Goal: Feedback & Contribution: Contribute content

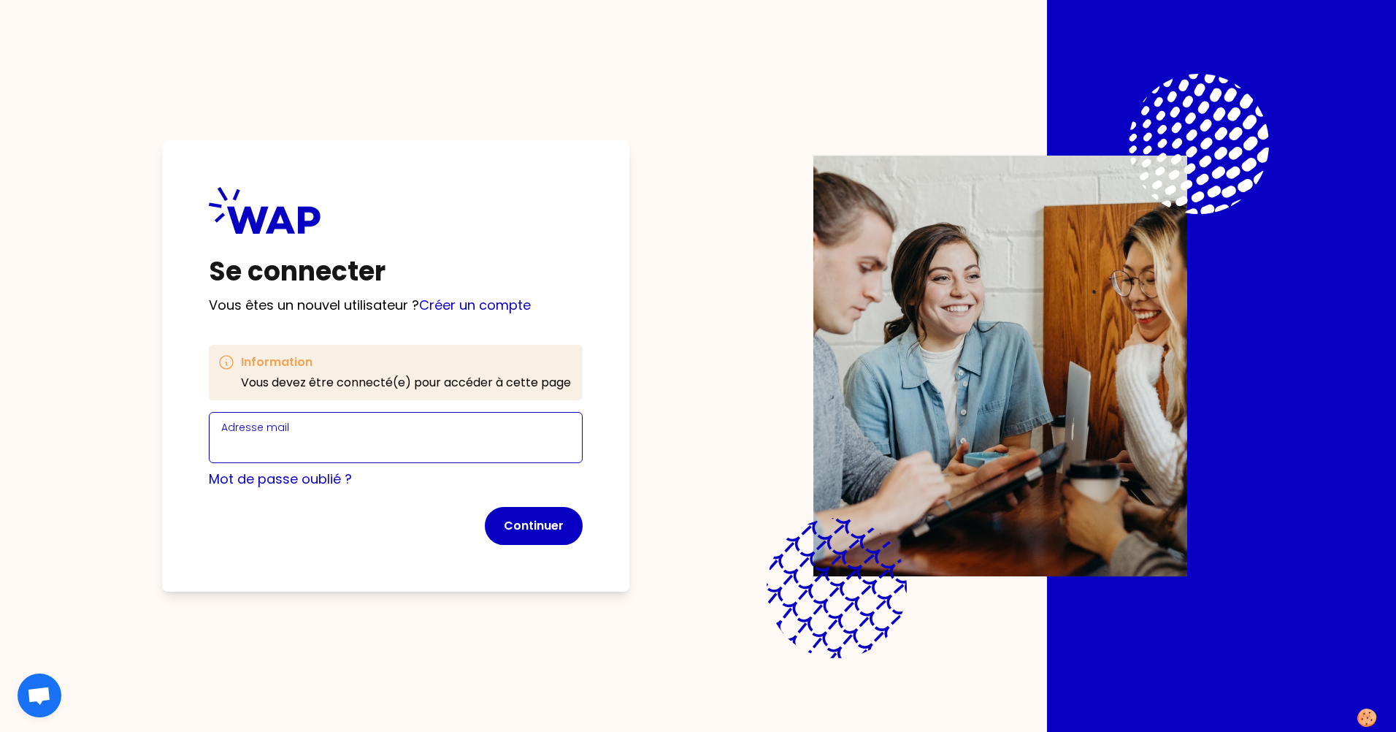
click at [293, 441] on input "Adresse mail" at bounding box center [395, 446] width 349 height 20
type input "[PERSON_NAME][EMAIL_ADDRESS][PERSON_NAME][DOMAIN_NAME]"
click at [539, 526] on button "Continuer" at bounding box center [534, 526] width 98 height 38
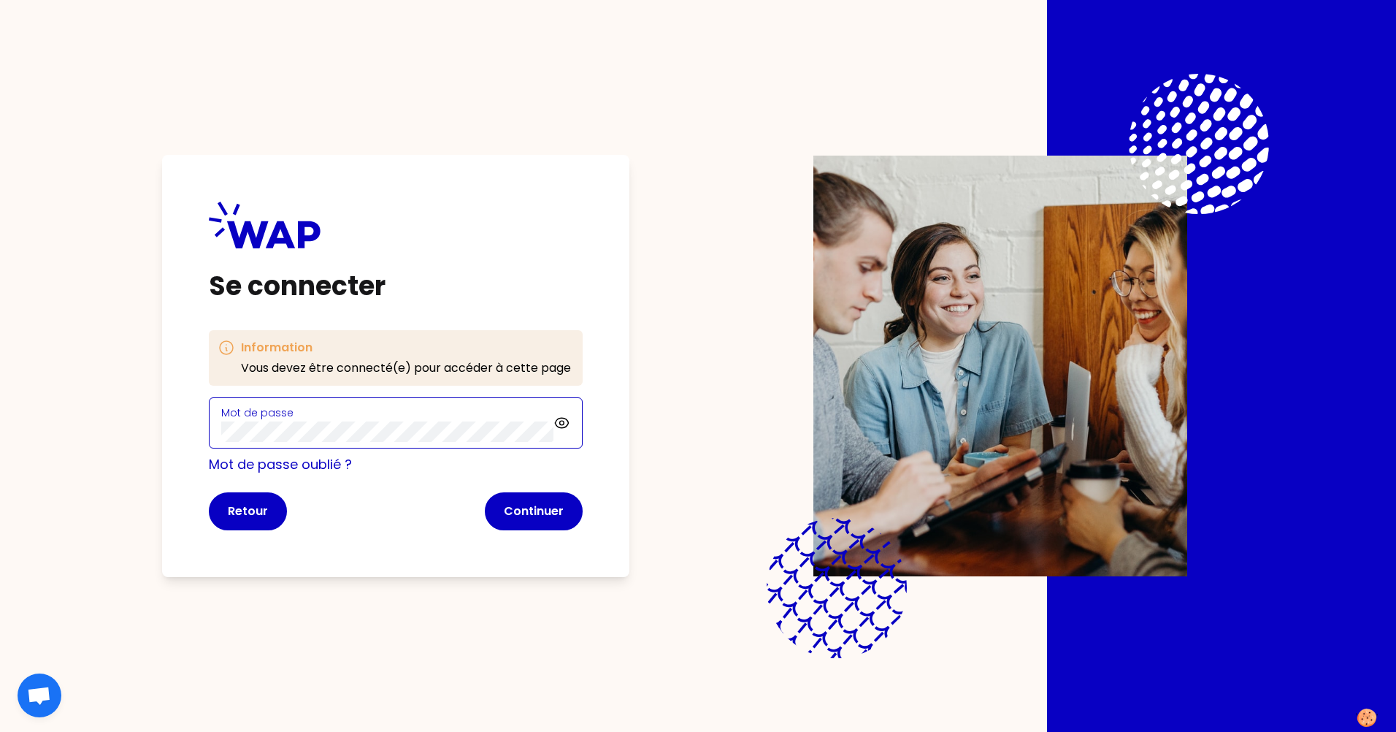
click button "Continuer" at bounding box center [534, 511] width 98 height 38
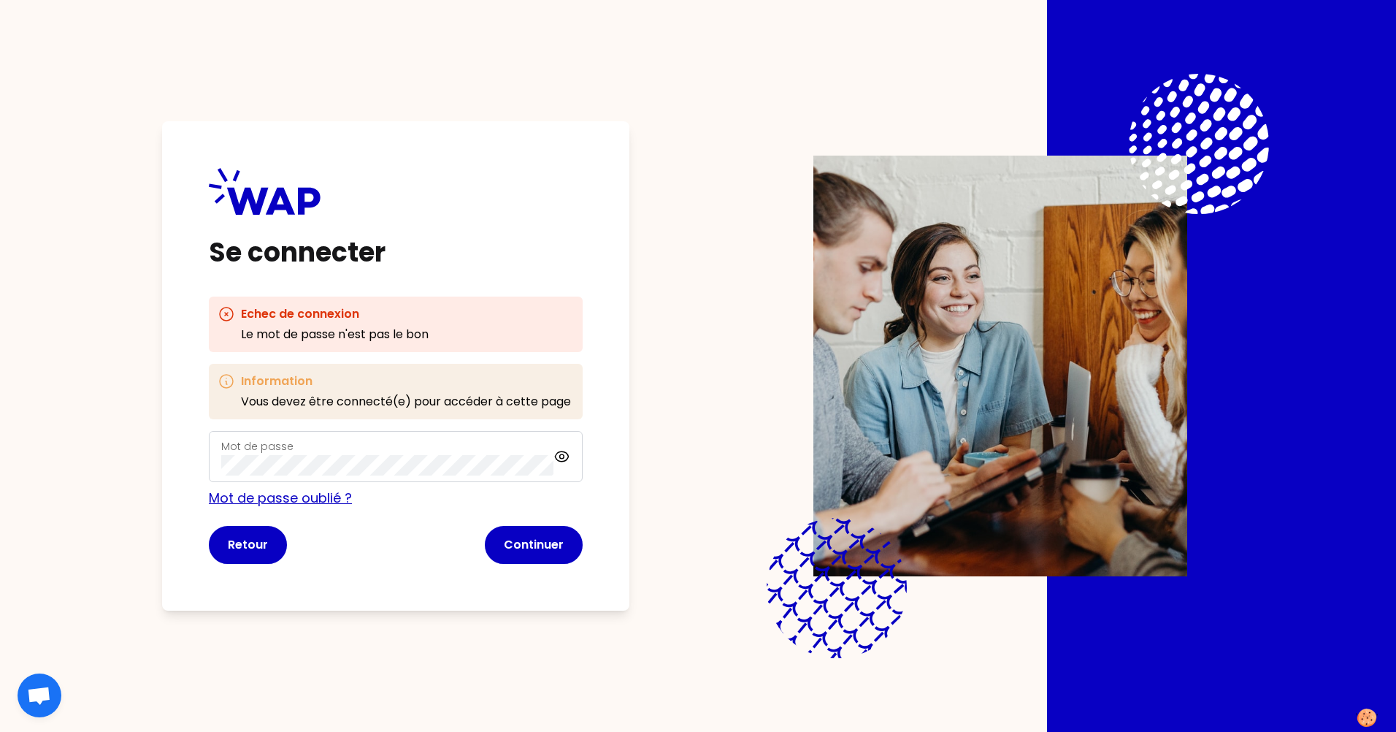
click at [284, 497] on link "Mot de passe oublié ?" at bounding box center [280, 497] width 143 height 18
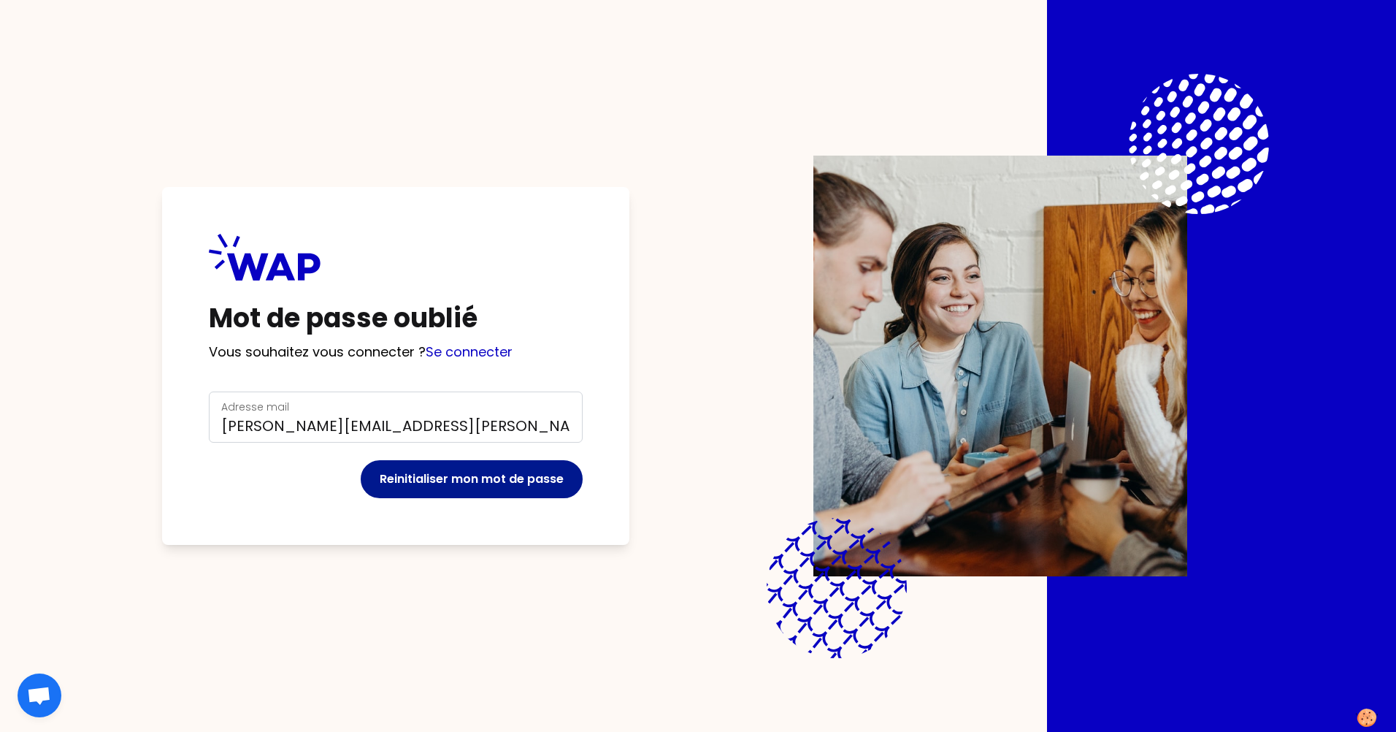
click at [481, 482] on button "Reinitialiser mon mot de passe" at bounding box center [472, 479] width 222 height 38
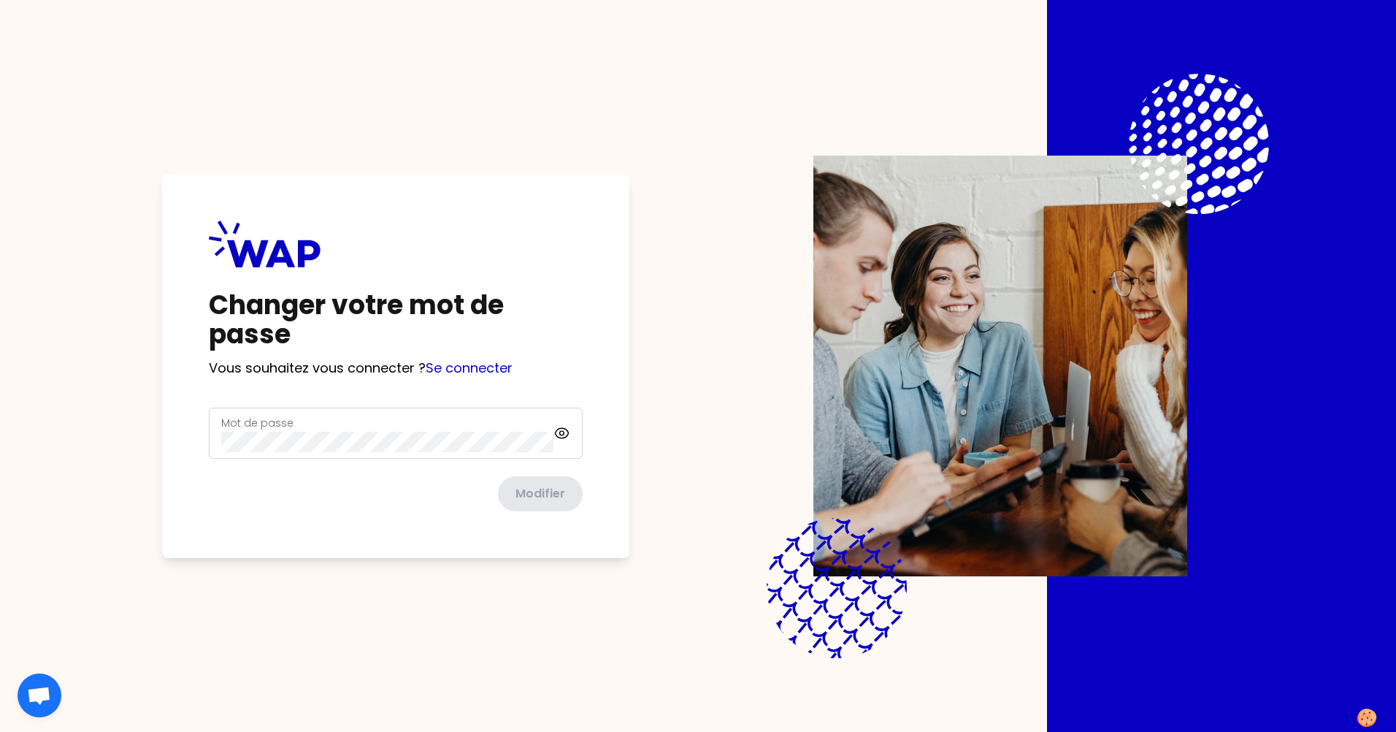
click at [308, 426] on div "Mot de passe" at bounding box center [387, 433] width 332 height 38
click at [495, 475] on button "Modifier" at bounding box center [539, 494] width 88 height 38
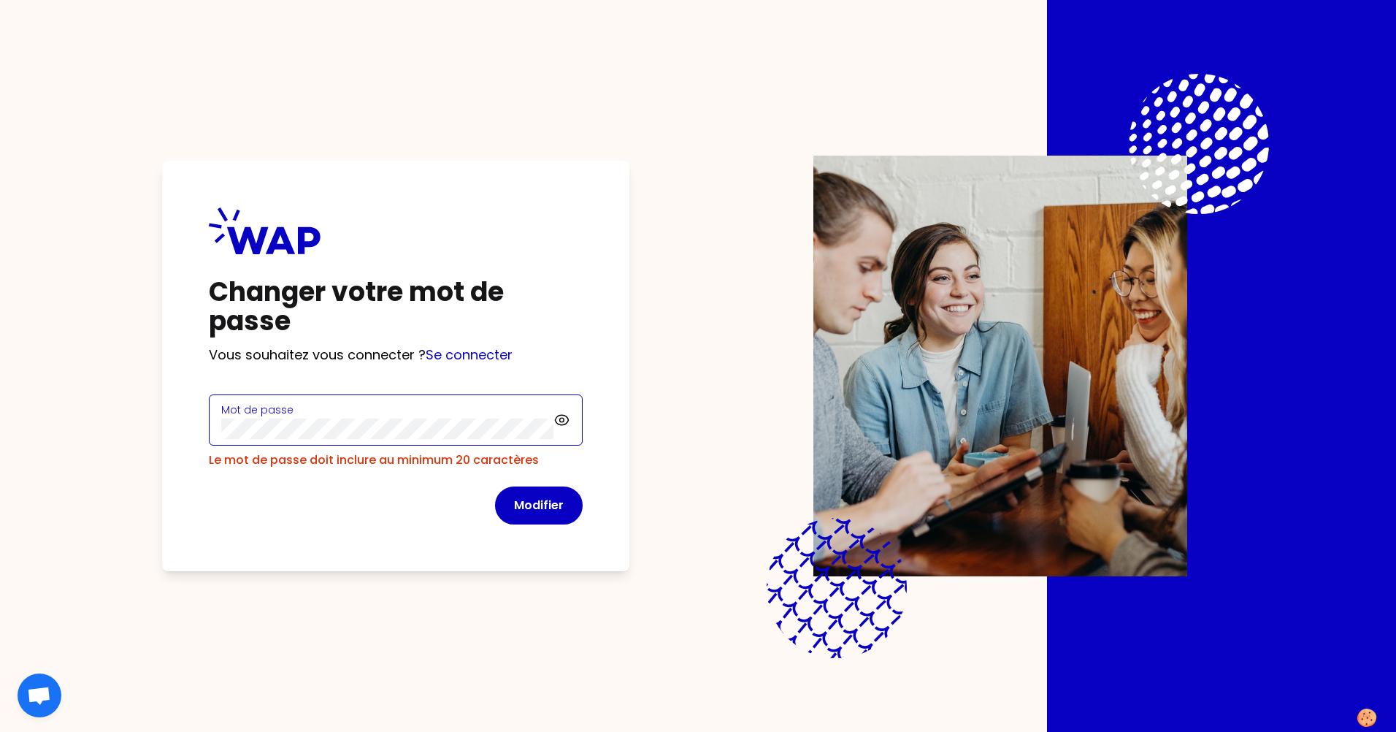
click at [167, 427] on div "Changer votre mot de passe Vous souhaitez vous connecter ? Se connecter Mot de …" at bounding box center [395, 366] width 467 height 410
click at [495, 486] on button "Modifier" at bounding box center [539, 505] width 88 height 38
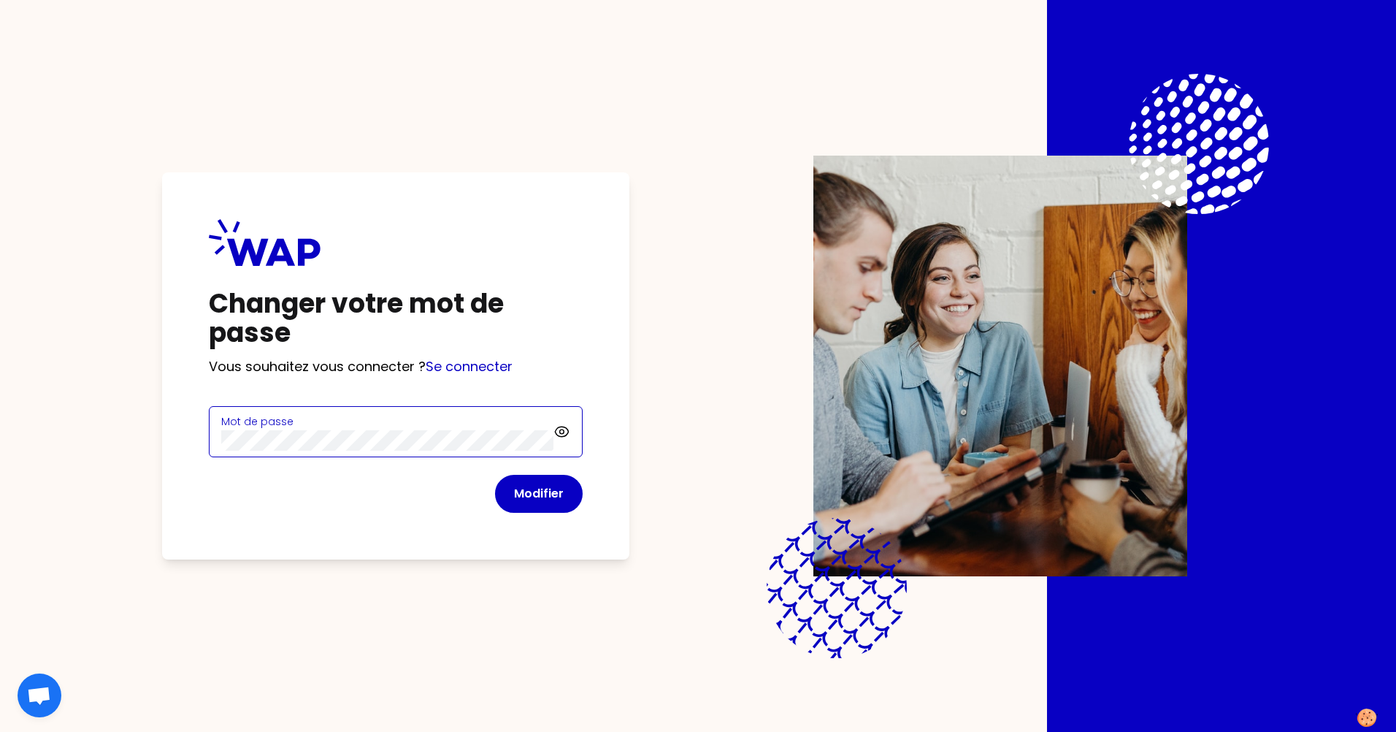
click at [105, 440] on div "Changer votre mot de passe Vous souhaitez vous connecter ? Se connecter Mot de …" at bounding box center [697, 366] width 1209 height 732
click at [555, 493] on button "Modifier" at bounding box center [539, 494] width 88 height 38
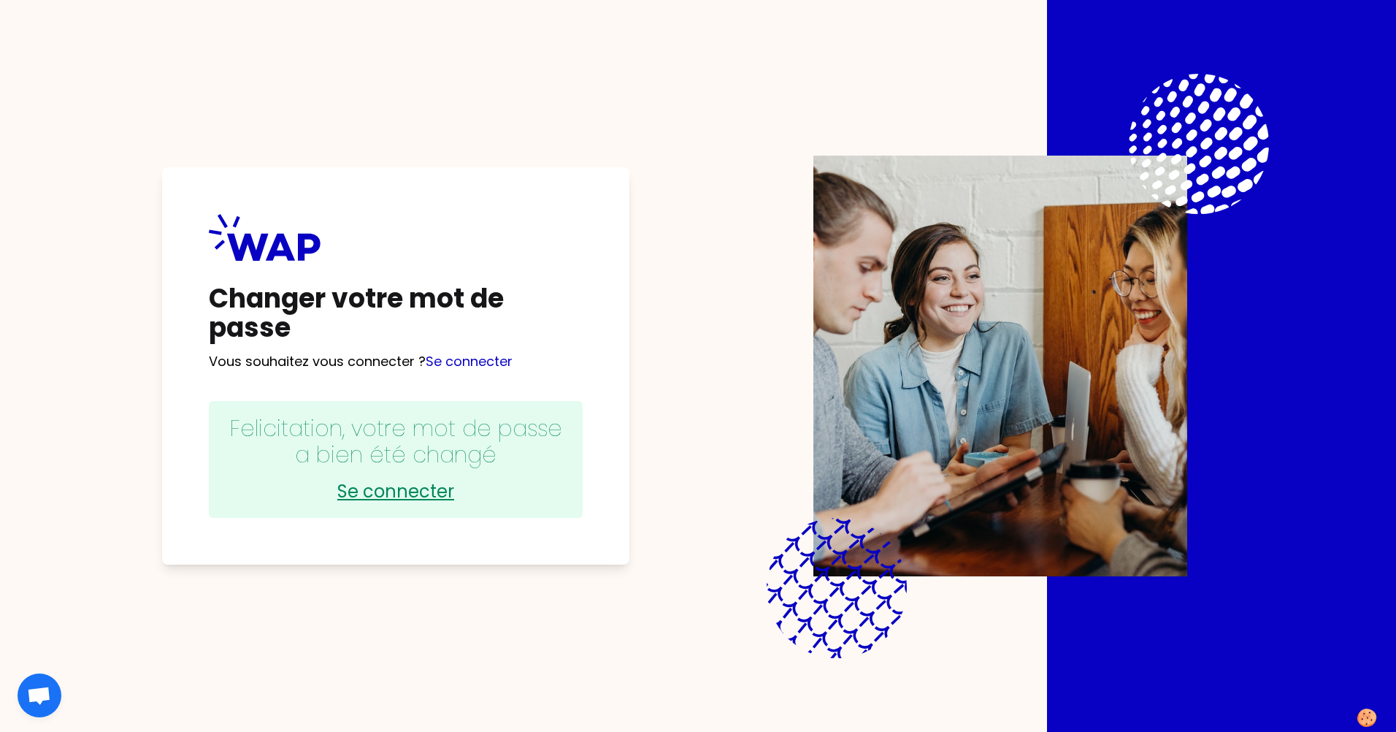
click at [421, 494] on link "Se connecter" at bounding box center [395, 491] width 345 height 23
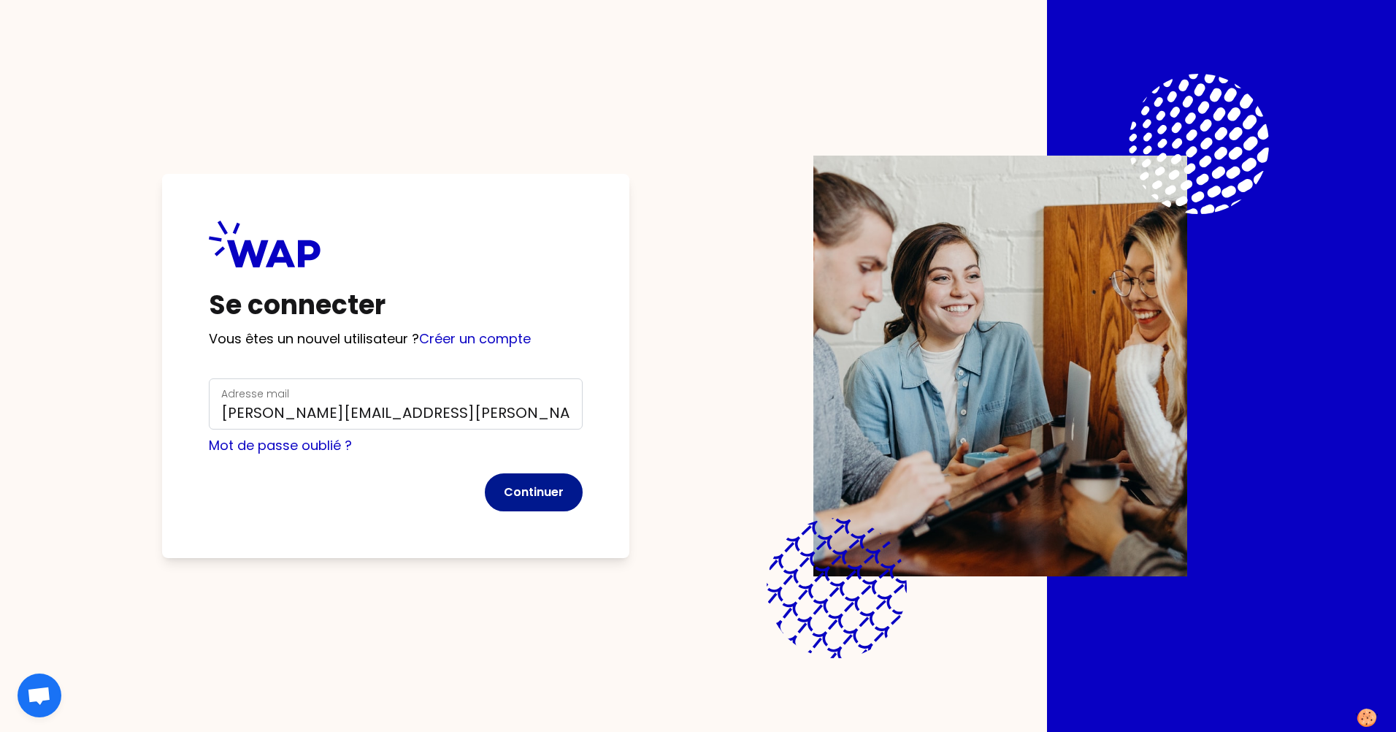
click at [538, 492] on button "Continuer" at bounding box center [534, 492] width 98 height 38
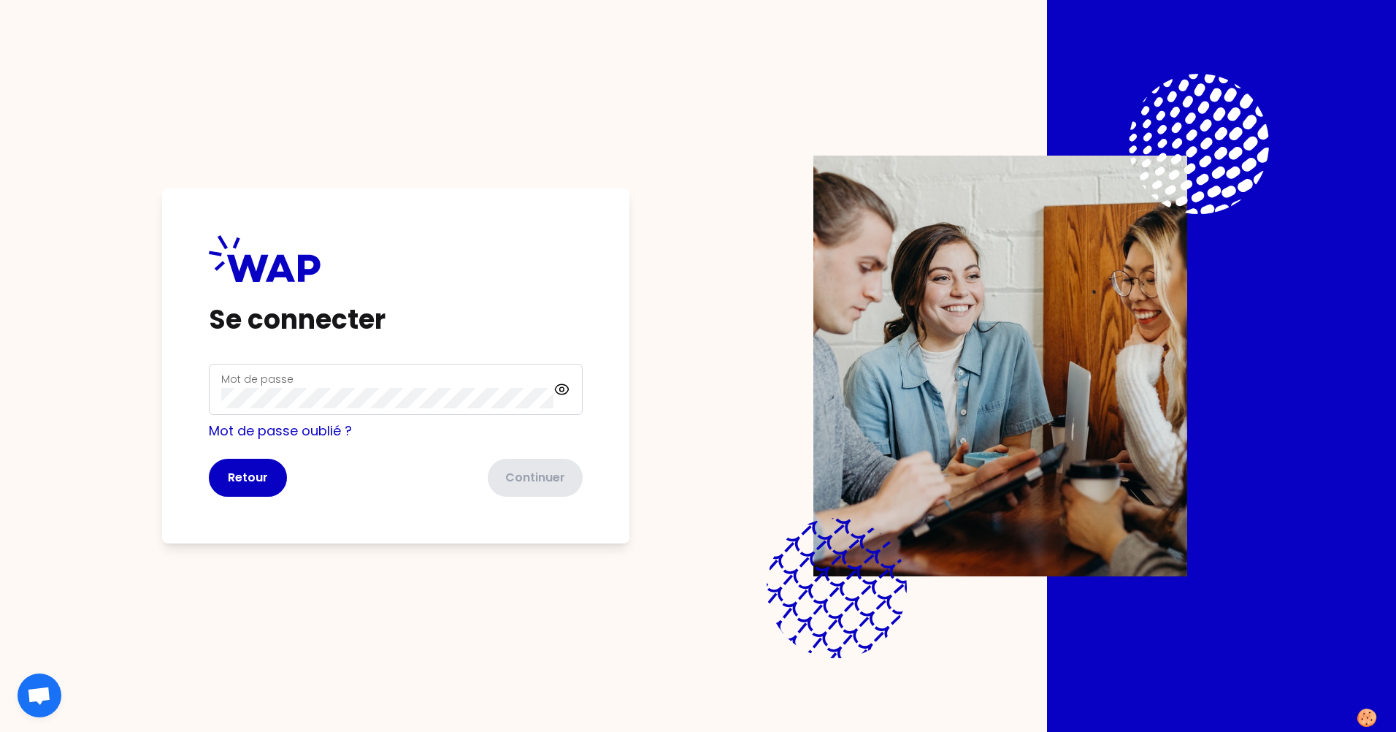
click at [310, 383] on div "Mot de passe" at bounding box center [387, 389] width 332 height 38
click at [559, 481] on button "Continuer" at bounding box center [534, 478] width 98 height 38
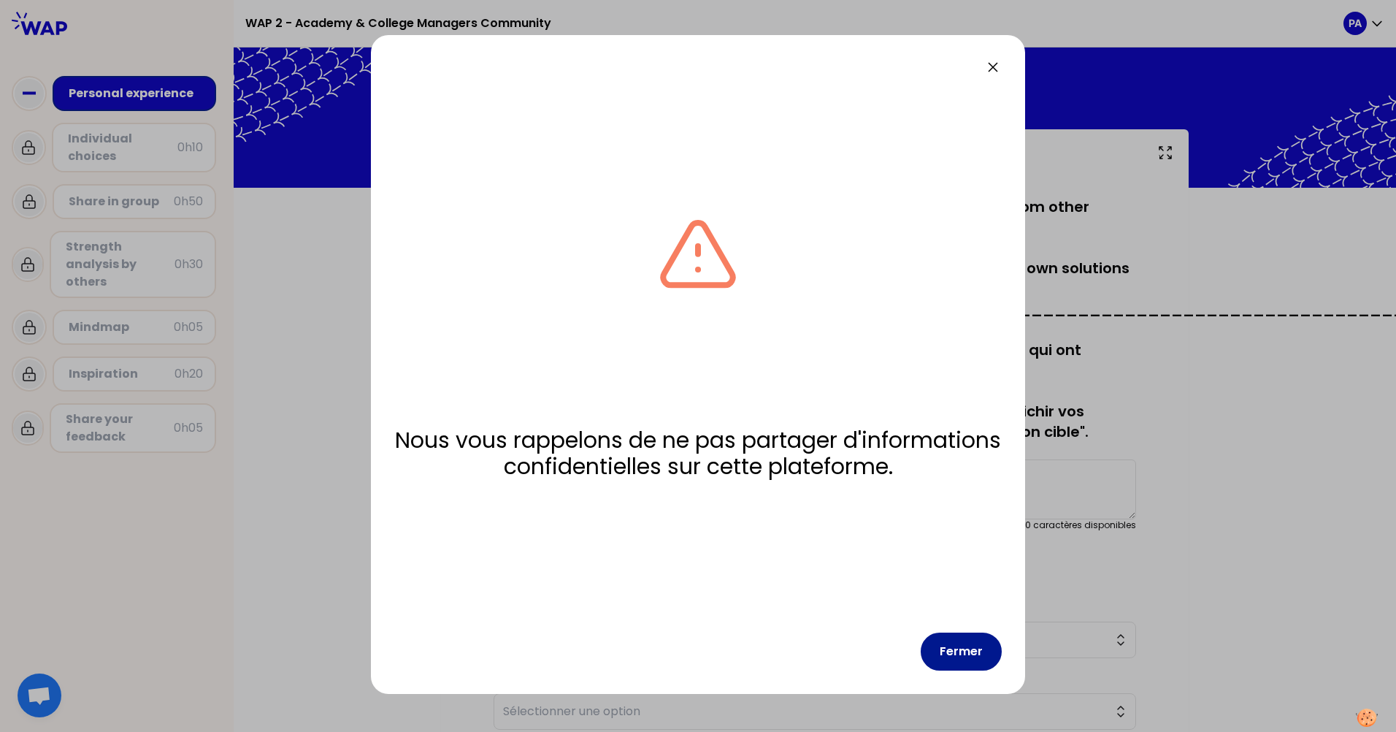
click at [981, 651] on button "Fermer" at bounding box center [961, 651] width 81 height 38
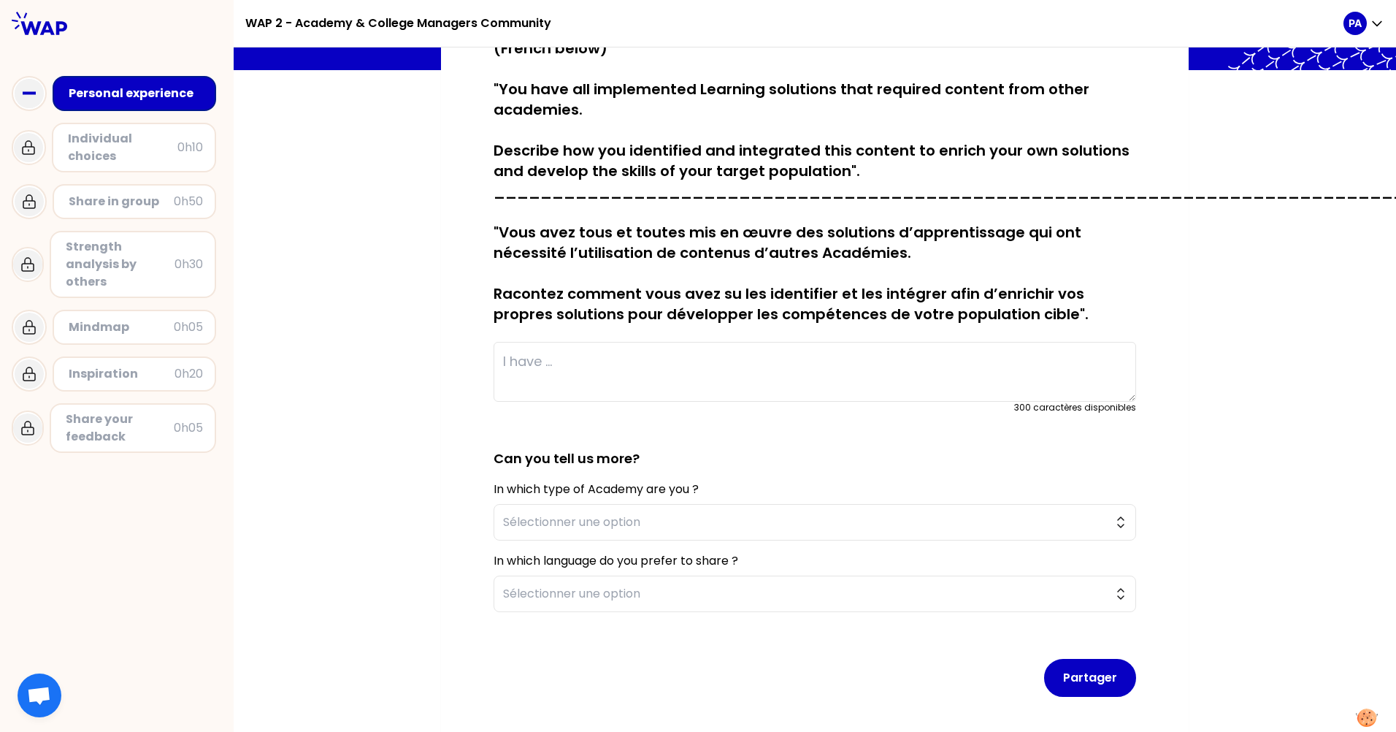
scroll to position [146, 0]
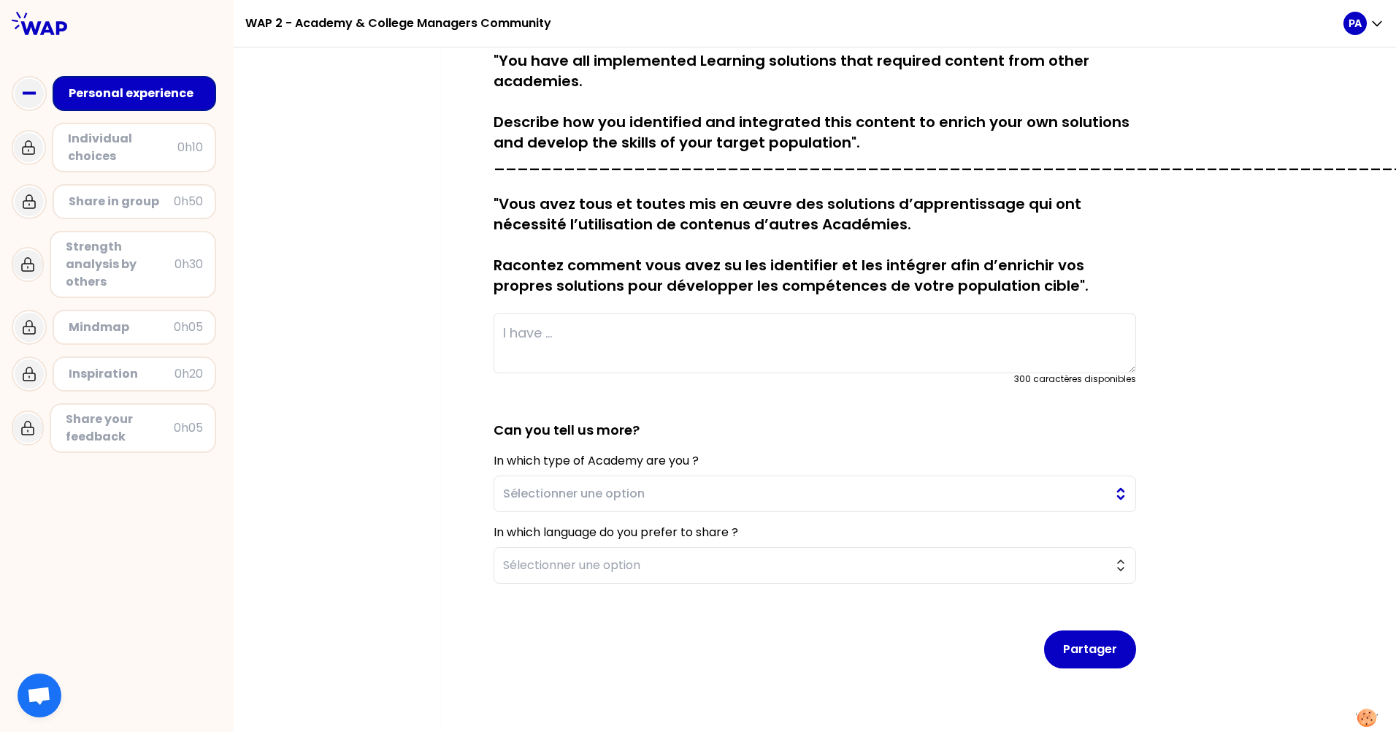
click at [583, 489] on span "Sélectionner une option" at bounding box center [804, 494] width 603 height 18
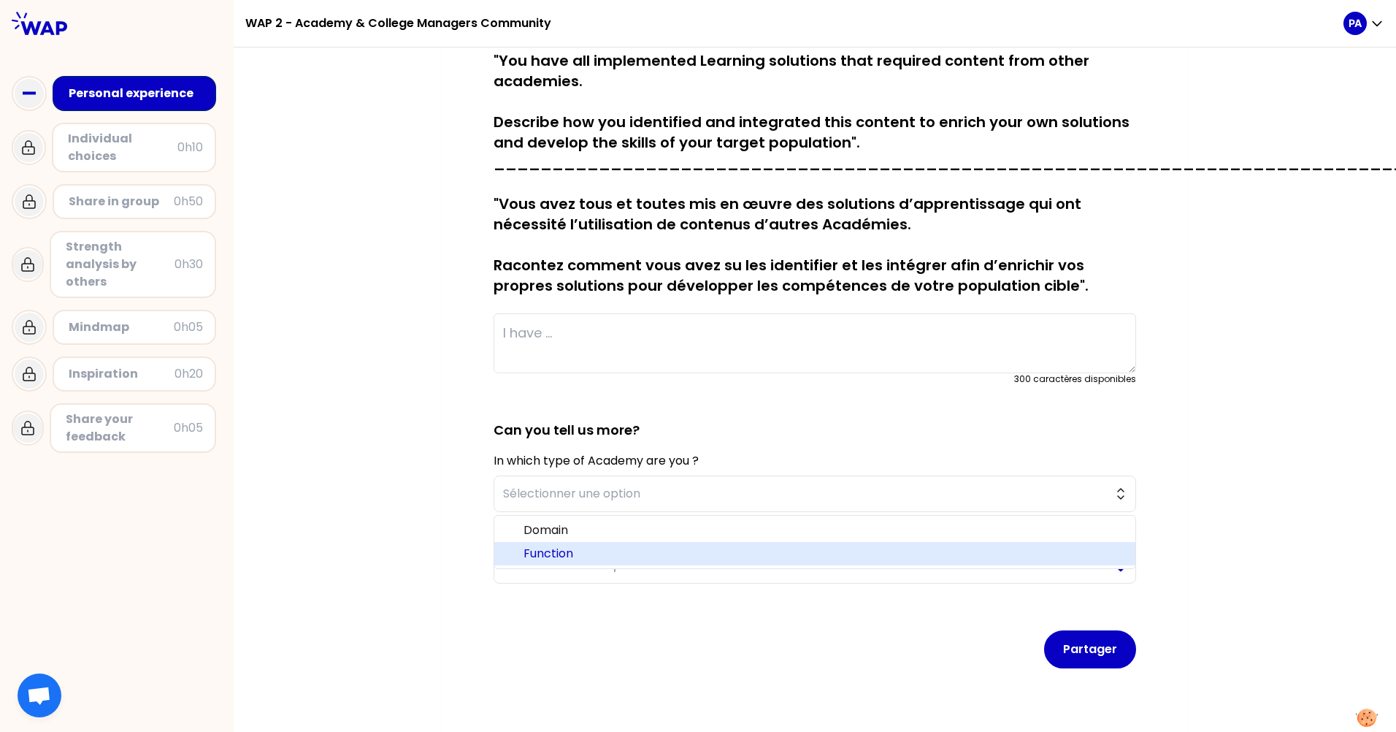
click at [559, 555] on span "Function" at bounding box center [823, 554] width 600 height 18
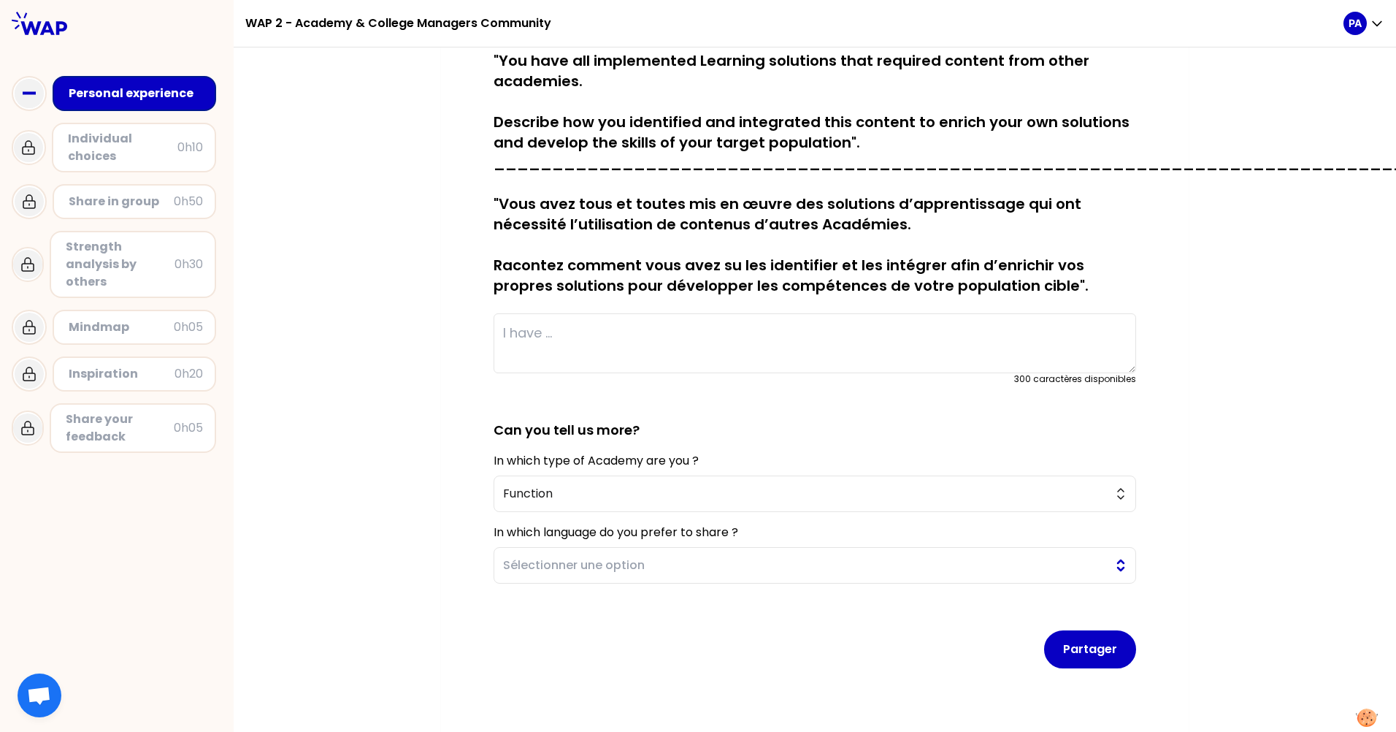
click at [603, 567] on span "Sélectionner une option" at bounding box center [804, 565] width 603 height 18
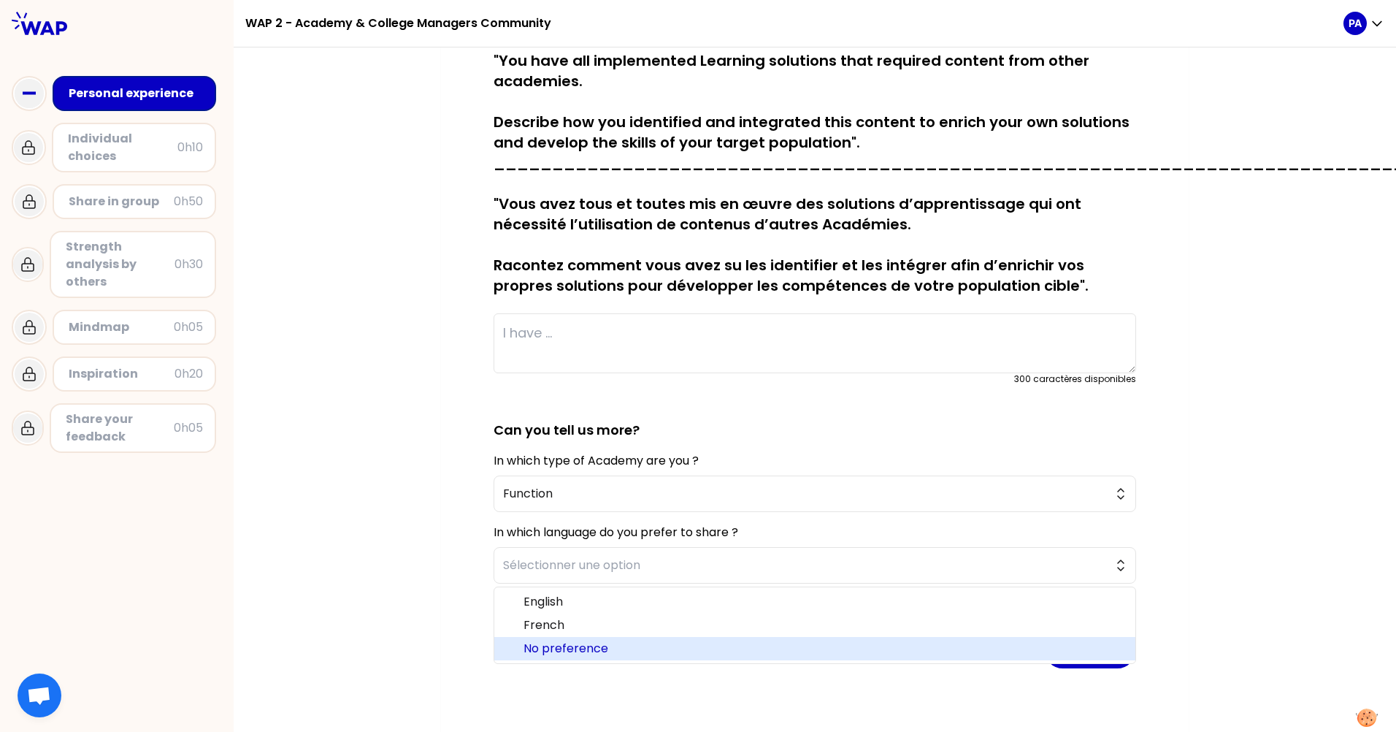
click at [561, 646] on span "No preference" at bounding box center [823, 649] width 600 height 18
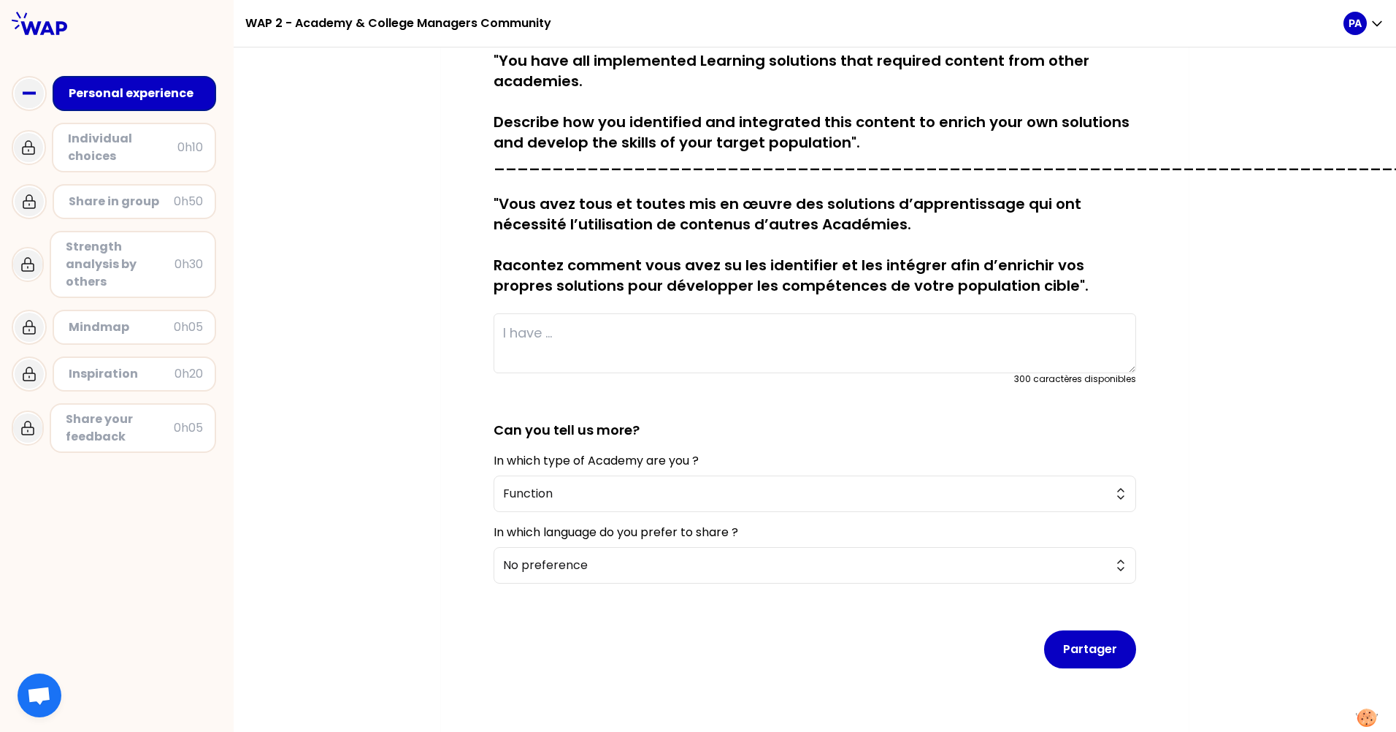
click at [645, 392] on form "sauvegardé (French below) "You have all implemented Learning solutions that req…" at bounding box center [815, 344] width 642 height 670
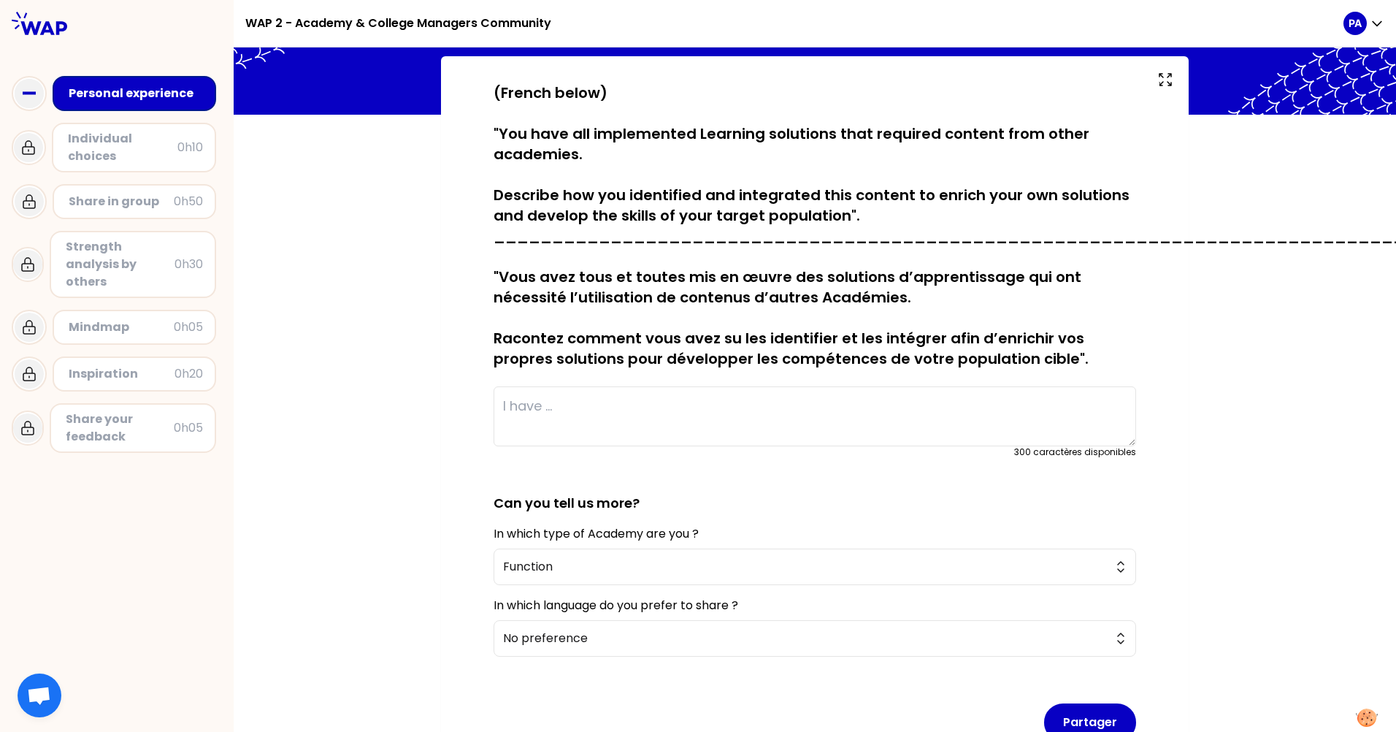
click at [508, 403] on textarea at bounding box center [815, 416] width 642 height 60
click at [967, 410] on textarea "We have co-develop with the Finance Academy a training module "" at bounding box center [815, 416] width 642 height 60
paste textarea "Comment se préparer à une enquête de coût"
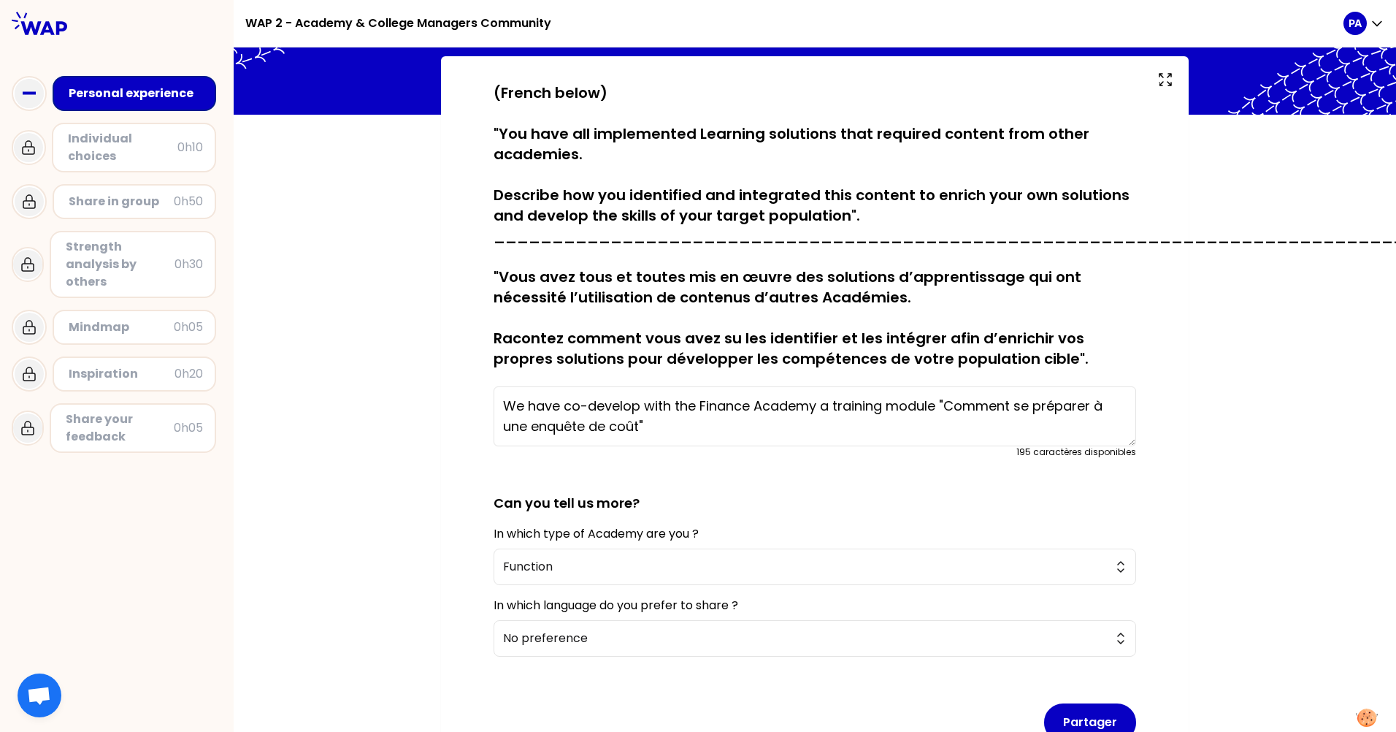
click at [748, 402] on textarea "We have co-develop with the Finance Academy a training module "Comment se prépa…" at bounding box center [815, 416] width 642 height 60
click at [731, 423] on textarea "We have co-develop with the Finance and Quality Academies a training module "Co…" at bounding box center [815, 416] width 642 height 60
click at [677, 406] on textarea "We have co-develop with the Finance and Quality Academies a training module "Co…" at bounding box center [815, 416] width 642 height 60
click at [677, 405] on textarea "We have co-develop with the Finance and Quality Academies a training module "Co…" at bounding box center [815, 416] width 642 height 60
click at [770, 428] on textarea "We have co-develop with Finance and Quality Academies a training module "Commen…" at bounding box center [815, 416] width 642 height 60
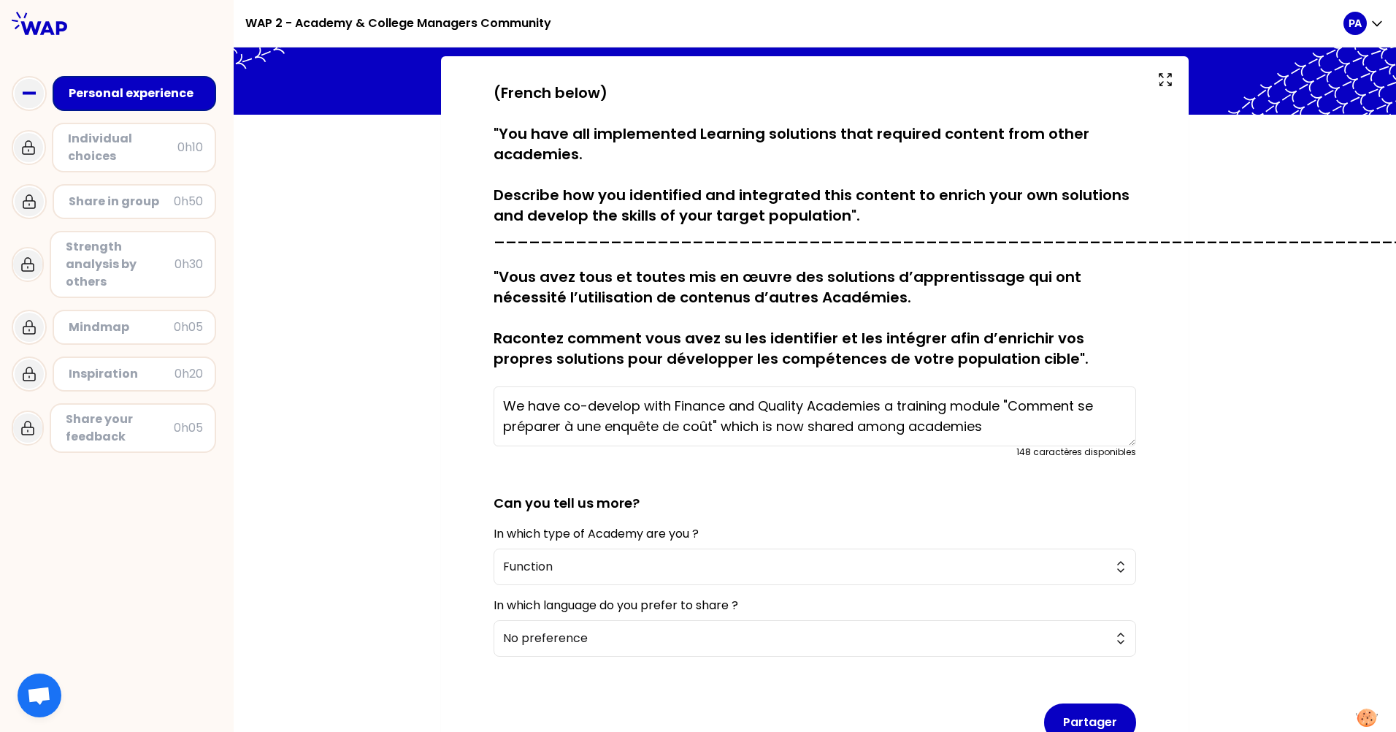
click at [994, 423] on textarea "We have co-develop with Finance and Quality Academies a training module "Commen…" at bounding box center [815, 416] width 642 height 60
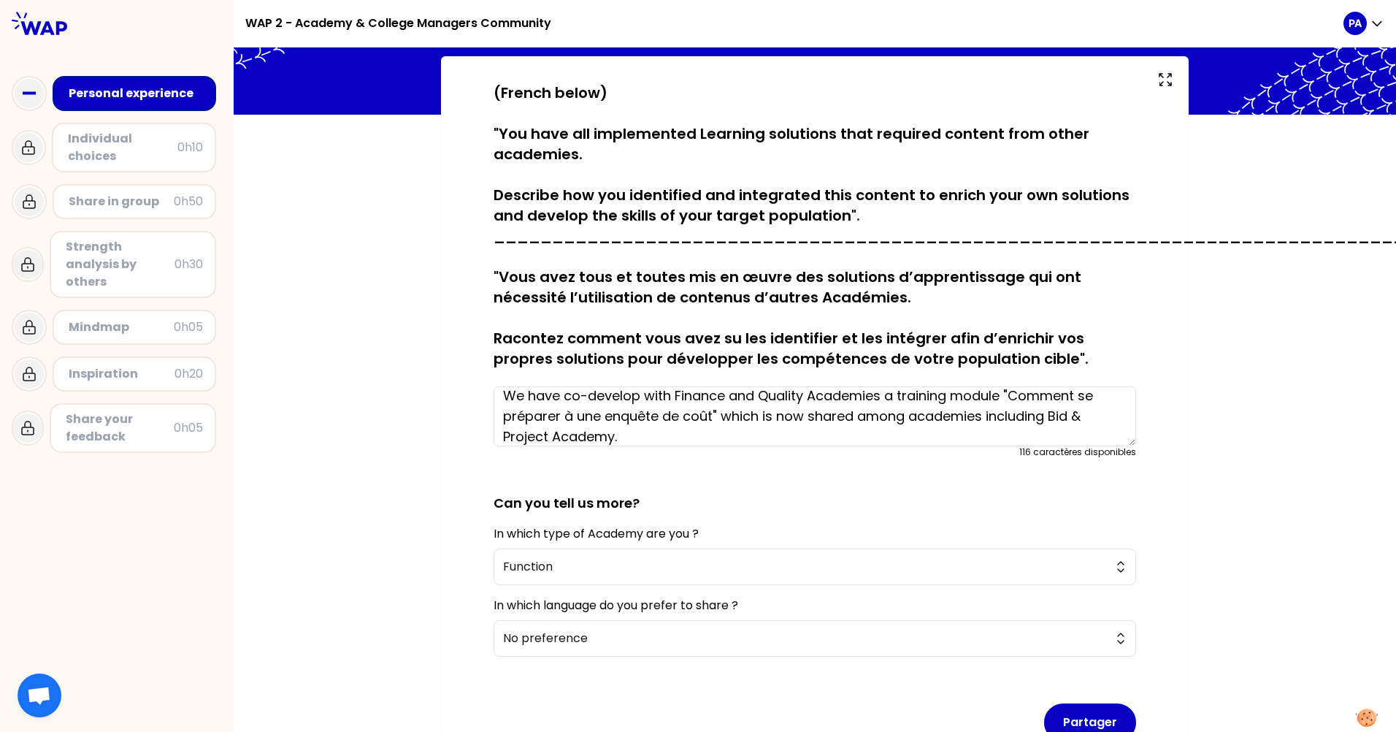
scroll to position [181, 0]
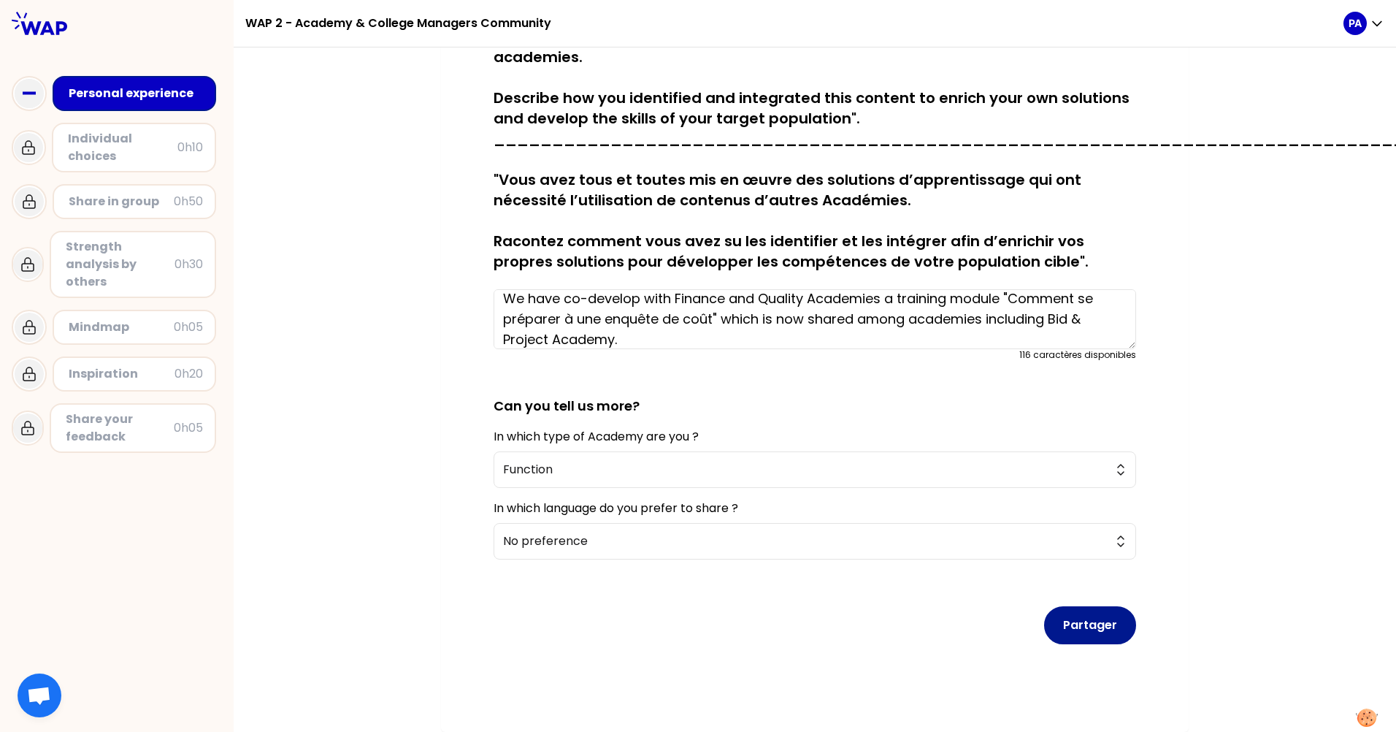
type textarea "We have co-develop with Finance and Quality Academies a training module "Commen…"
click at [1075, 609] on button "Partager" at bounding box center [1090, 625] width 92 height 38
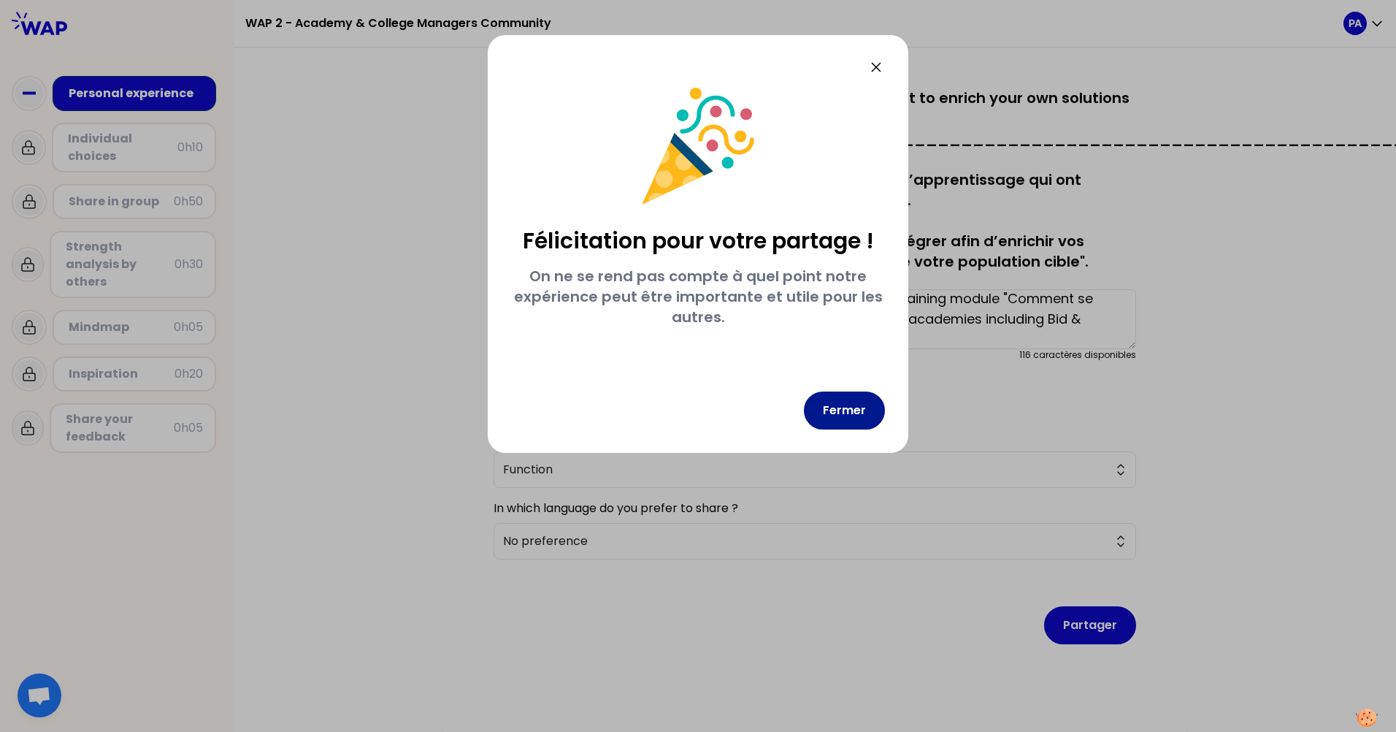
click at [857, 407] on button "Fermer" at bounding box center [844, 410] width 81 height 38
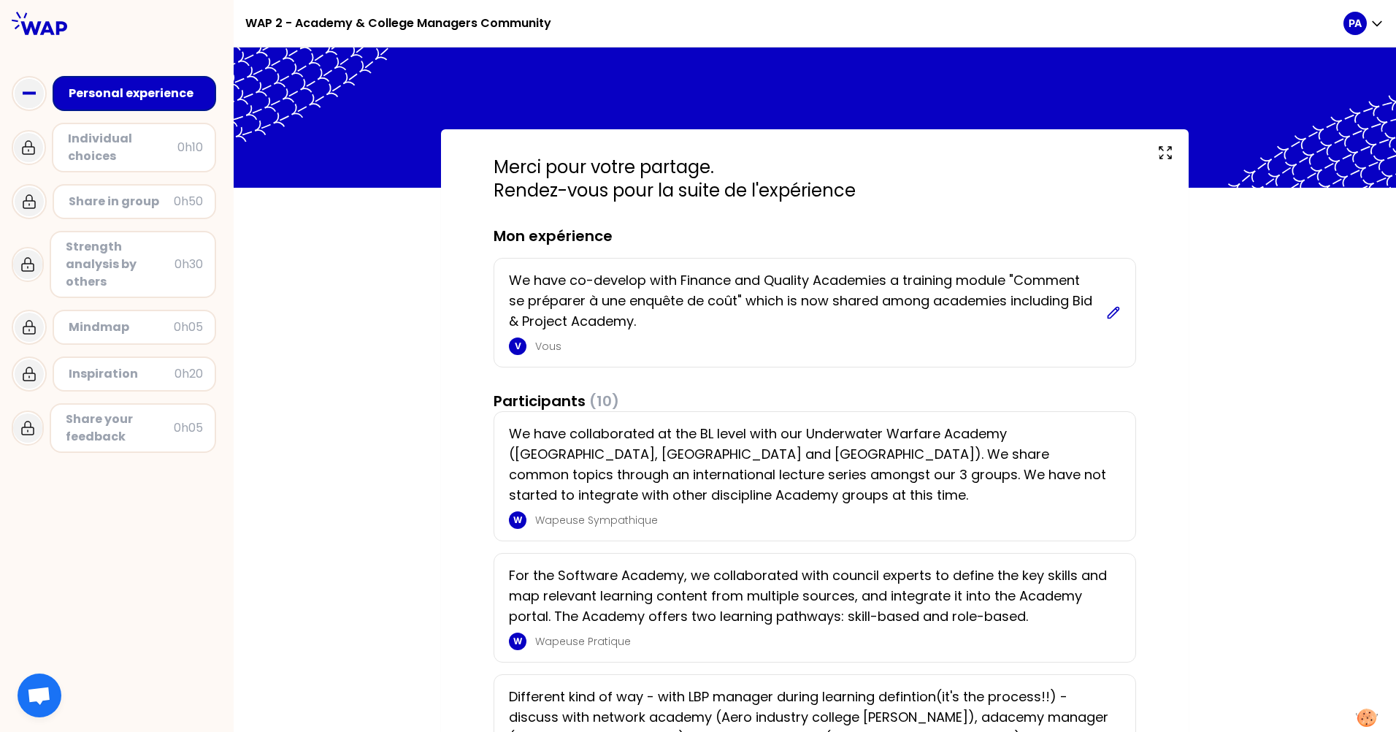
click at [1106, 313] on icon at bounding box center [1113, 312] width 15 height 15
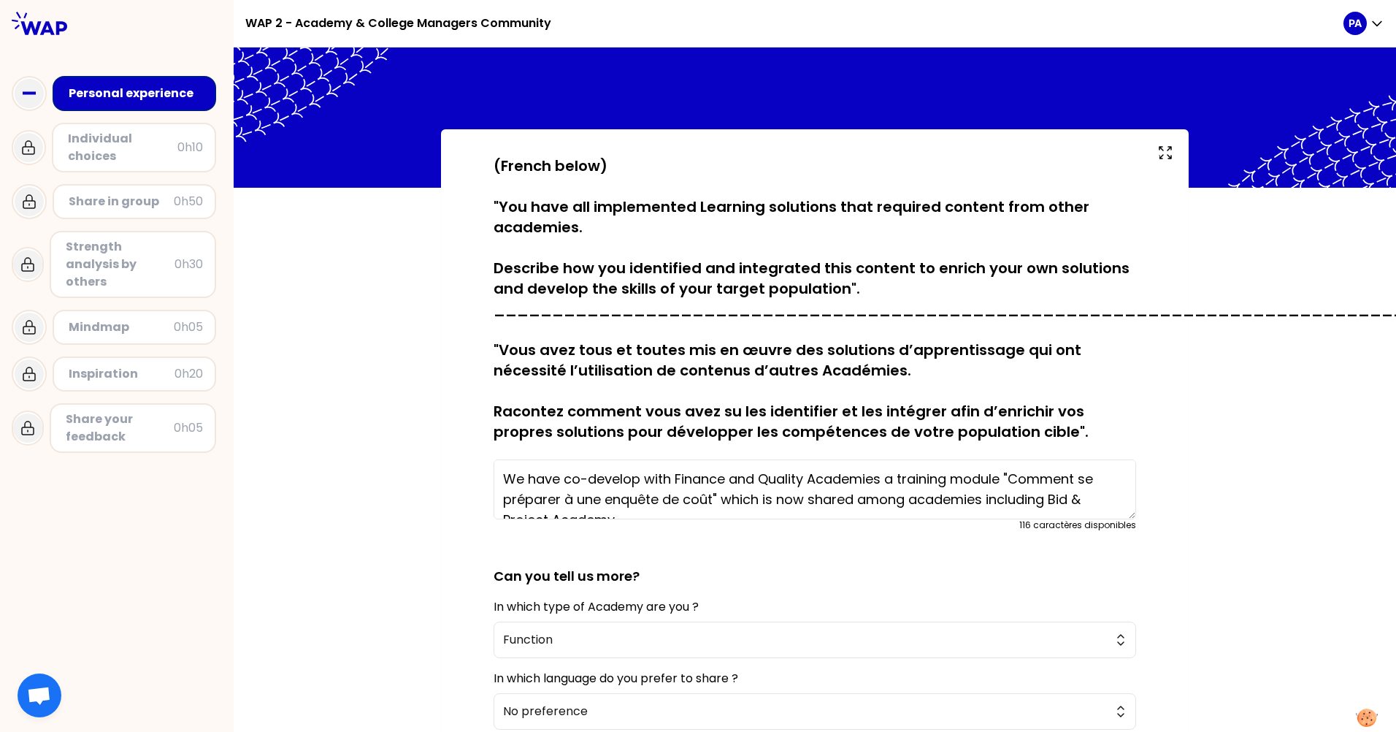
click at [520, 478] on textarea "We have co-develop with Finance and Quality Academies a training module "Commen…" at bounding box center [815, 489] width 642 height 60
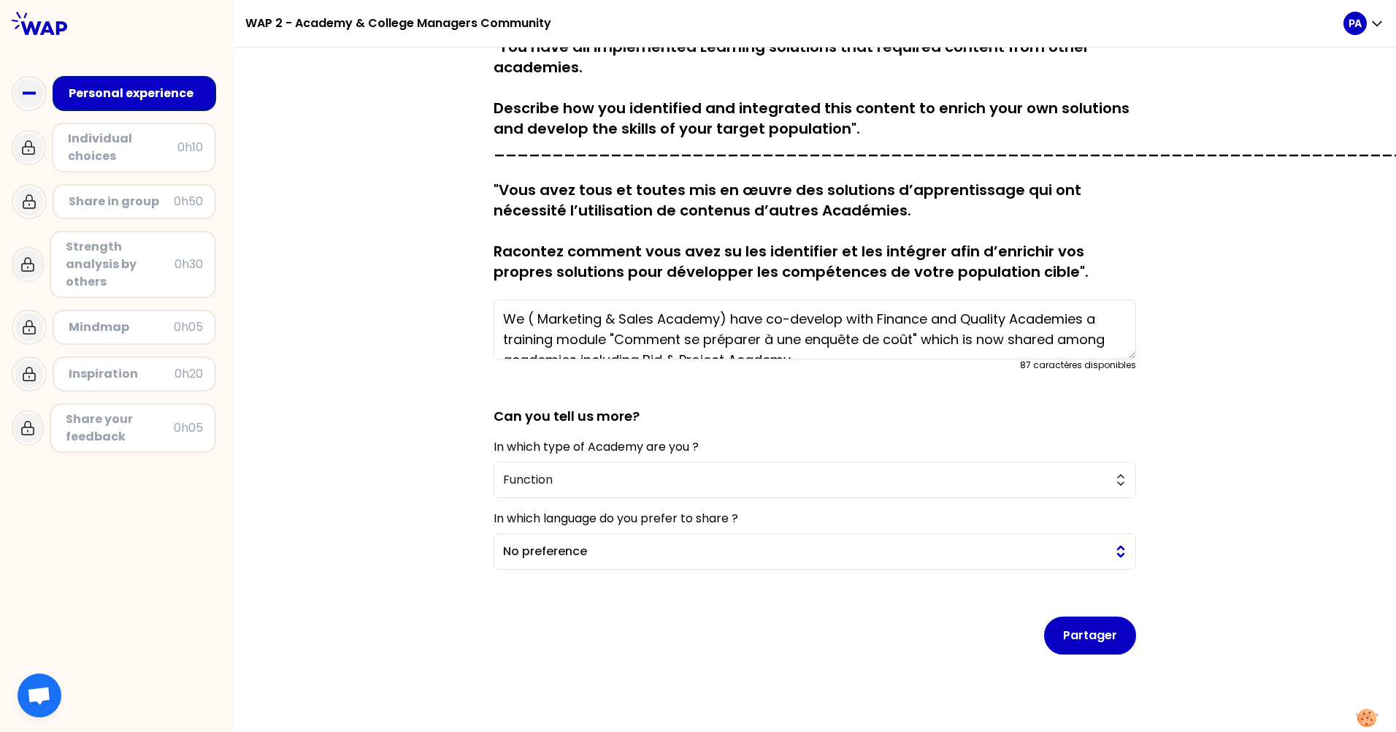
scroll to position [181, 0]
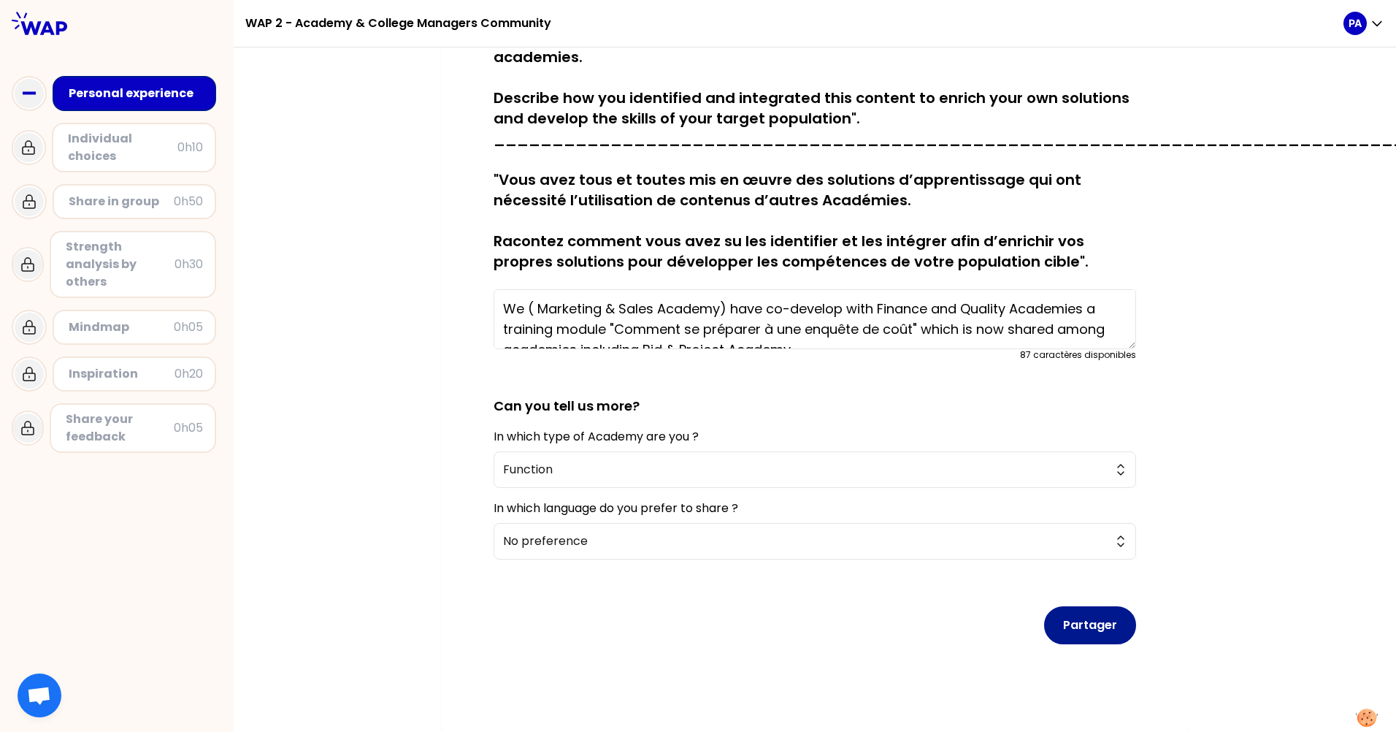
type textarea "We ( Marketing & Sales Academy) have co-develop with Finance and Quality Academ…"
click at [1097, 612] on button "Partager" at bounding box center [1090, 625] width 92 height 38
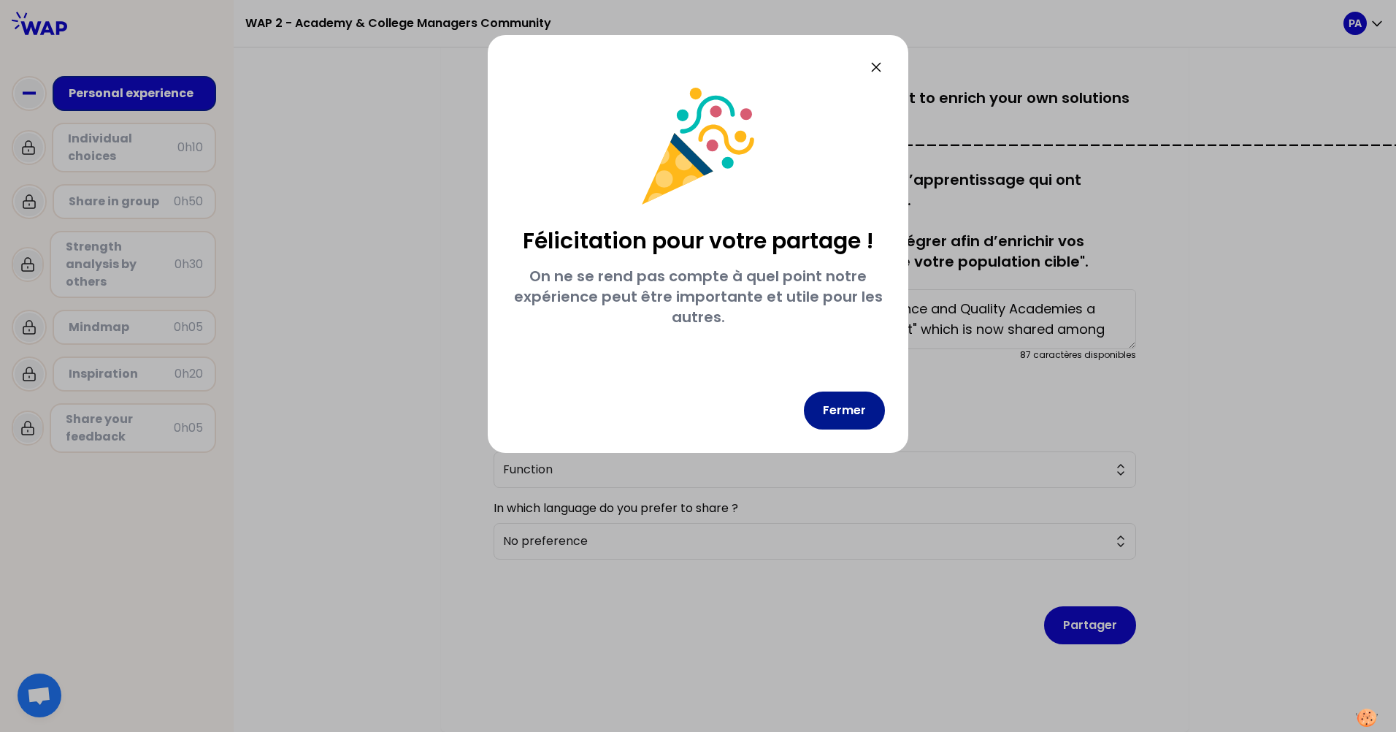
click at [844, 402] on button "Fermer" at bounding box center [844, 410] width 81 height 38
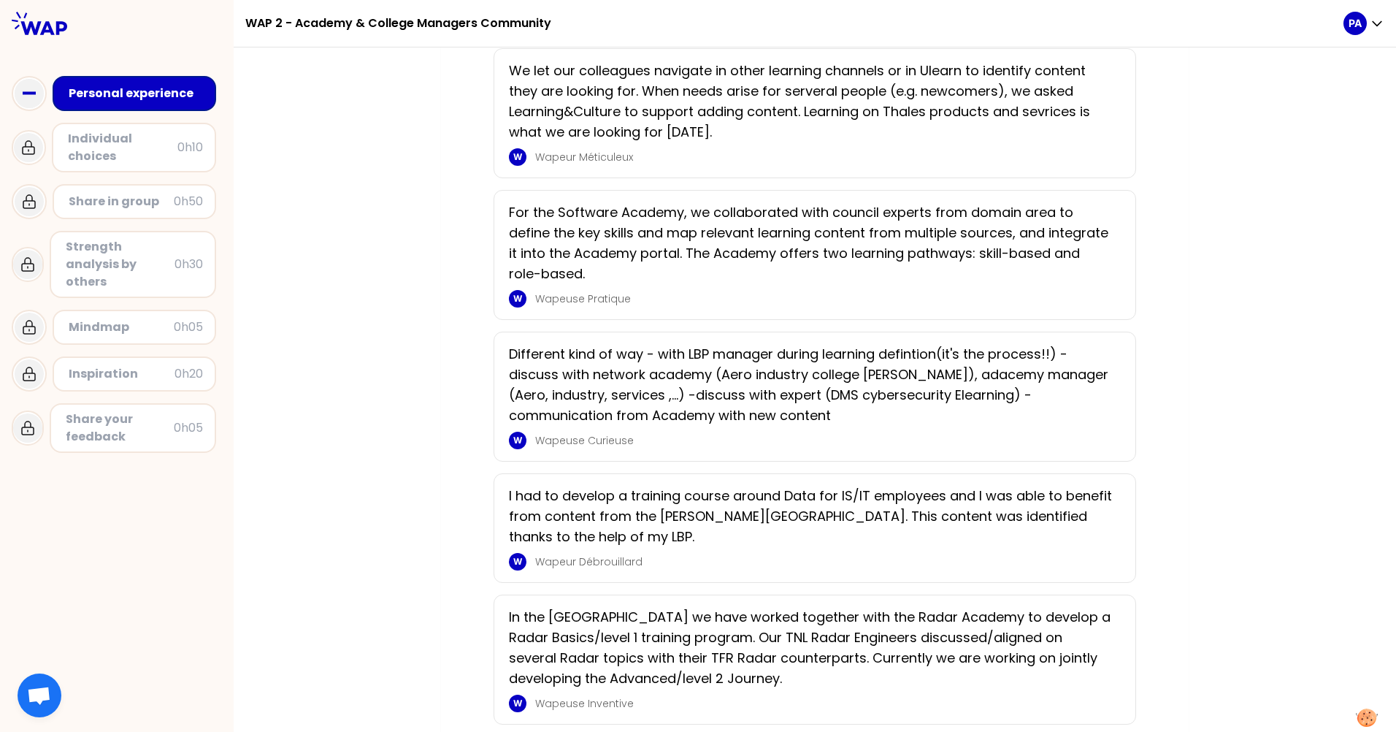
scroll to position [511, 0]
